Goal: Information Seeking & Learning: Learn about a topic

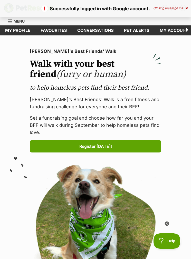
click at [181, 8] on span "4" at bounding box center [182, 8] width 2 height 4
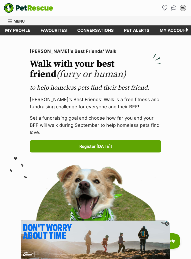
click at [160, 10] on div "MC My account MC Miriam Comans Edit profile Log out Pet alerts Pet alert matche…" at bounding box center [141, 8] width 92 height 8
click at [163, 12] on li "Account quick links" at bounding box center [164, 8] width 8 height 8
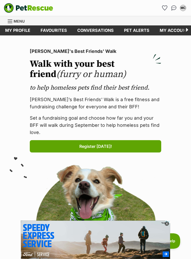
click at [165, 8] on icon "Favourites" at bounding box center [164, 8] width 5 height 5
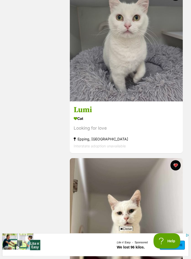
scroll to position [967, 0]
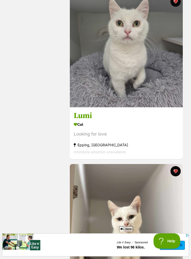
click at [93, 114] on h3 "Lumi" at bounding box center [126, 116] width 105 height 10
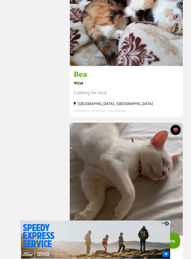
scroll to position [1517, 0]
click at [83, 71] on h3 "Bea" at bounding box center [126, 75] width 105 height 10
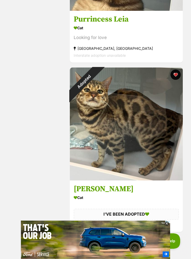
scroll to position [3350, 0]
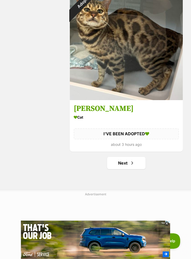
click at [141, 165] on link "Next" at bounding box center [126, 163] width 38 height 12
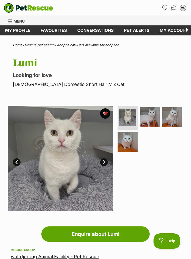
click at [154, 115] on img at bounding box center [150, 117] width 20 height 20
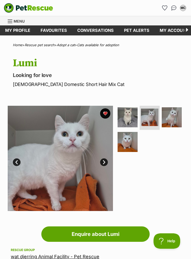
click at [173, 114] on img at bounding box center [172, 117] width 20 height 20
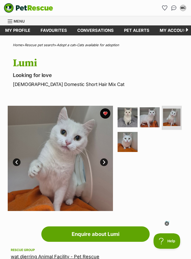
click at [129, 143] on img at bounding box center [128, 142] width 20 height 20
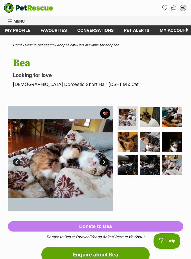
click at [153, 116] on img at bounding box center [150, 117] width 20 height 20
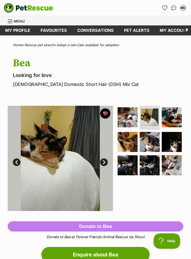
click at [172, 117] on img at bounding box center [172, 117] width 20 height 20
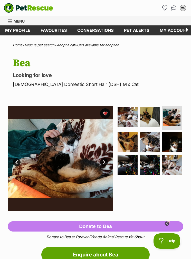
click at [131, 142] on img at bounding box center [128, 142] width 20 height 20
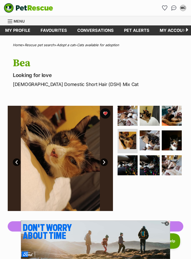
click at [153, 142] on img at bounding box center [150, 140] width 20 height 20
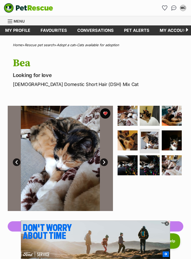
click at [172, 143] on img at bounding box center [172, 140] width 20 height 20
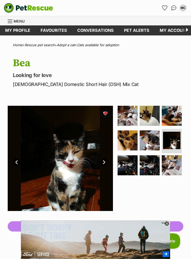
click at [129, 164] on img at bounding box center [128, 165] width 20 height 20
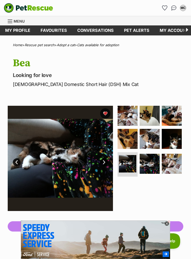
click at [153, 162] on img at bounding box center [150, 164] width 20 height 20
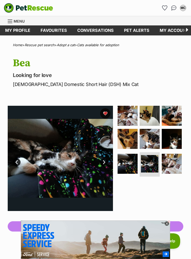
click at [172, 166] on img at bounding box center [172, 164] width 20 height 20
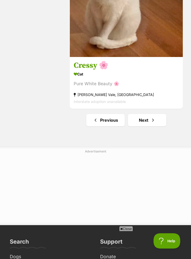
scroll to position [3391, 0]
click at [155, 122] on span "Next page" at bounding box center [152, 120] width 5 height 6
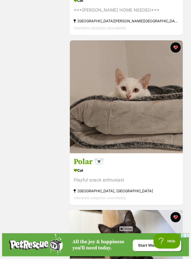
scroll to position [2108, 0]
click at [90, 167] on h3 "Polar 🐻‍❄️" at bounding box center [126, 162] width 105 height 10
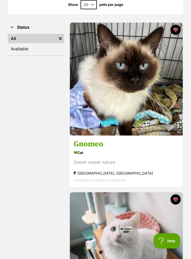
scroll to position [31, 0]
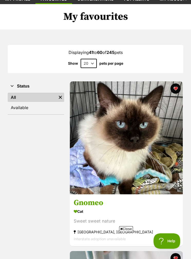
click at [47, 107] on link "Available" at bounding box center [36, 107] width 56 height 9
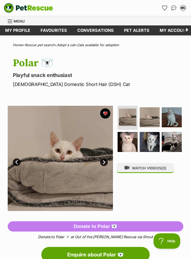
click at [174, 118] on img at bounding box center [172, 117] width 20 height 20
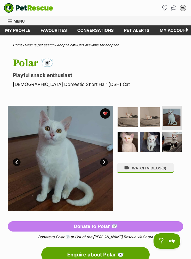
click at [171, 134] on img at bounding box center [172, 142] width 20 height 20
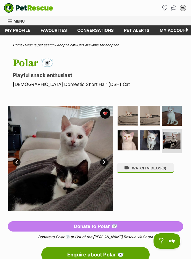
click at [153, 136] on img at bounding box center [150, 140] width 20 height 20
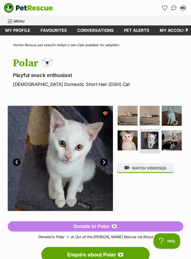
click at [133, 139] on img at bounding box center [128, 140] width 20 height 20
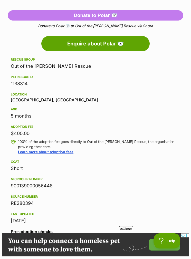
scroll to position [210, 0]
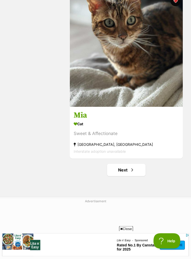
scroll to position [3343, 0]
click at [85, 118] on h3 "Mia" at bounding box center [126, 115] width 105 height 10
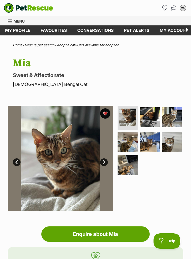
click at [173, 113] on img at bounding box center [172, 117] width 20 height 20
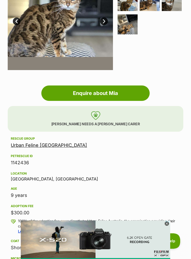
click at [51, 147] on link "Urban Feline [GEOGRAPHIC_DATA]" at bounding box center [49, 144] width 76 height 5
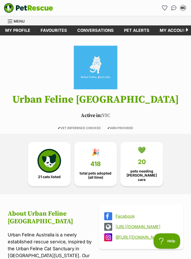
click at [152, 167] on link "💚 20 pets needing [PERSON_NAME] care" at bounding box center [141, 164] width 43 height 44
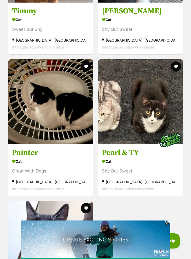
scroll to position [1740, 0]
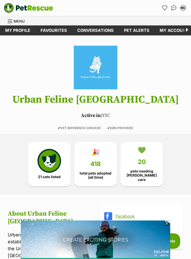
scroll to position [16, 0]
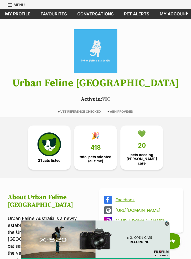
click at [56, 138] on img at bounding box center [49, 144] width 24 height 24
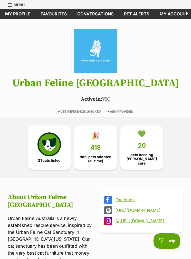
scroll to position [37, 0]
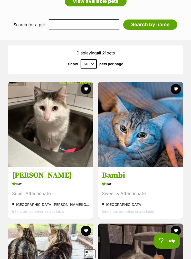
scroll to position [382, 0]
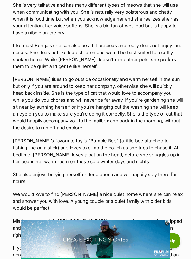
scroll to position [692, 0]
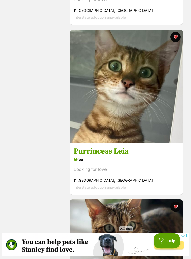
scroll to position [3138, 0]
click at [125, 153] on h3 "Purrincess Leia" at bounding box center [126, 151] width 105 height 10
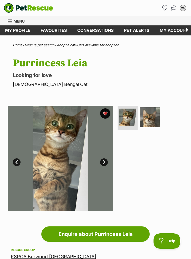
click at [154, 114] on img at bounding box center [150, 117] width 20 height 20
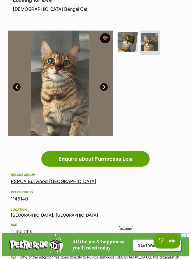
scroll to position [69, 0]
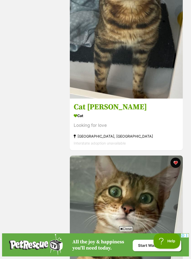
scroll to position [2991, 0]
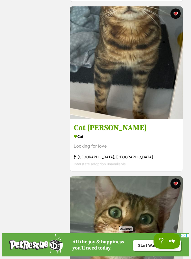
click at [111, 132] on h3 "Cat [PERSON_NAME]" at bounding box center [126, 128] width 105 height 10
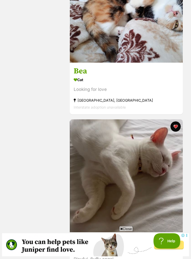
scroll to position [1555, 0]
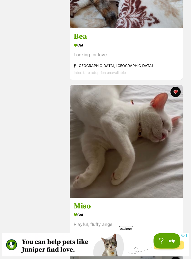
click at [91, 205] on h3 "Miso" at bounding box center [126, 207] width 105 height 10
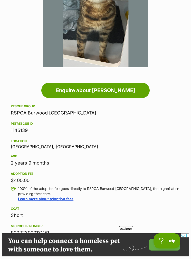
scroll to position [142, 0]
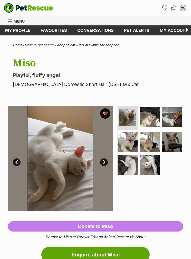
click at [152, 120] on img at bounding box center [150, 117] width 20 height 20
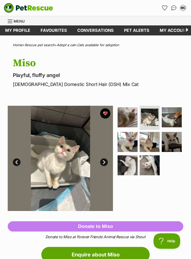
click at [171, 114] on img at bounding box center [172, 117] width 20 height 20
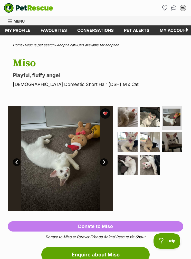
click at [152, 146] on img at bounding box center [150, 142] width 20 height 20
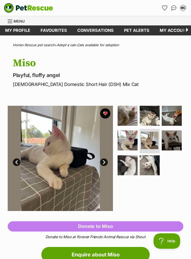
click at [170, 142] on img at bounding box center [172, 140] width 20 height 20
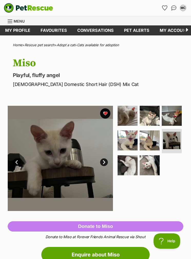
click at [128, 160] on img at bounding box center [128, 165] width 20 height 20
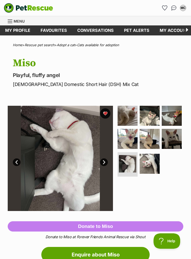
click at [149, 161] on img at bounding box center [150, 164] width 20 height 20
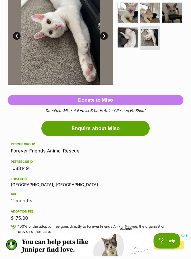
scroll to position [72, 0]
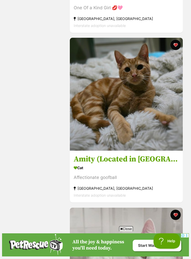
scroll to position [414, 0]
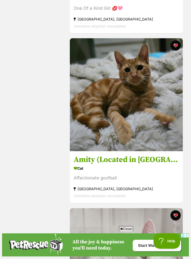
click at [149, 155] on h3 "Amity (Located in [GEOGRAPHIC_DATA])" at bounding box center [126, 160] width 105 height 10
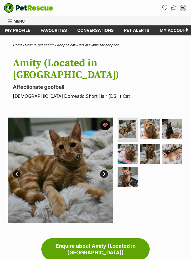
click at [151, 119] on img at bounding box center [150, 129] width 20 height 20
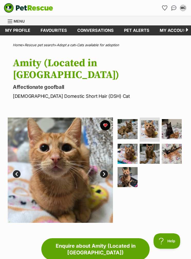
click at [173, 123] on img at bounding box center [172, 129] width 20 height 20
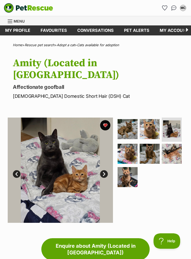
click at [133, 144] on img at bounding box center [128, 154] width 20 height 20
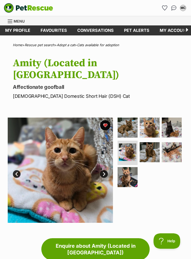
click at [173, 142] on img at bounding box center [172, 152] width 20 height 20
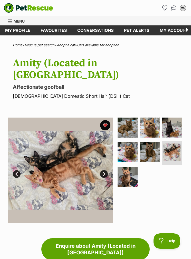
click at [138, 167] on img at bounding box center [128, 177] width 20 height 20
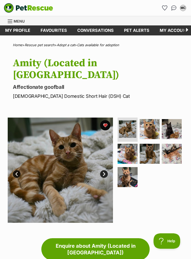
click at [106, 170] on link "Next" at bounding box center [104, 174] width 8 height 8
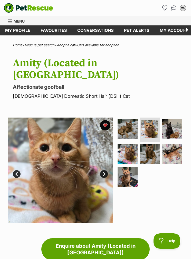
click at [103, 170] on link "Next" at bounding box center [104, 174] width 8 height 8
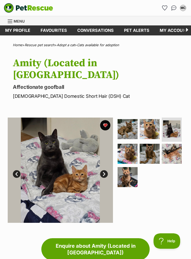
click at [104, 170] on link "Next" at bounding box center [104, 174] width 8 height 8
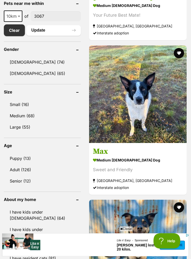
scroll to position [320, 0]
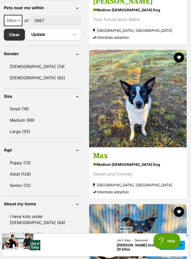
click at [50, 107] on link "Small (16)" at bounding box center [42, 108] width 77 height 11
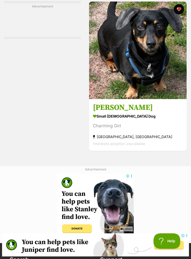
scroll to position [2786, 0]
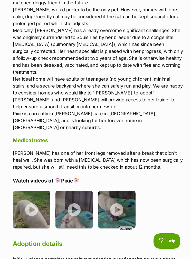
scroll to position [643, 0]
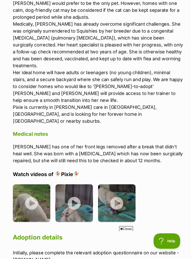
click at [41, 185] on img at bounding box center [31, 202] width 37 height 37
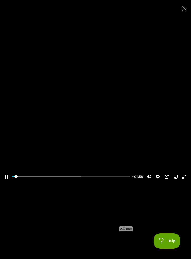
type input "1.97"
type input "18.21"
click at [128, 148] on div at bounding box center [95, 130] width 191 height 108
click at [186, 8] on icon "Close" at bounding box center [184, 8] width 5 height 5
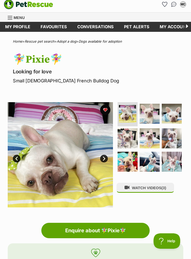
scroll to position [0, 0]
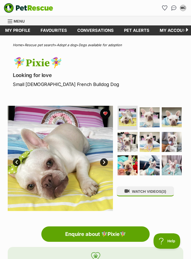
click at [44, 7] on img "PetRescue" at bounding box center [28, 8] width 49 height 10
